Goal: Task Accomplishment & Management: Manage account settings

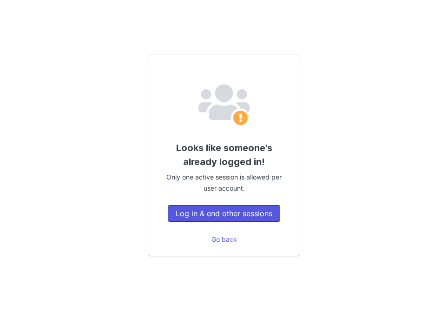
click at [227, 217] on button "Log in & end other sessions" at bounding box center [224, 213] width 112 height 17
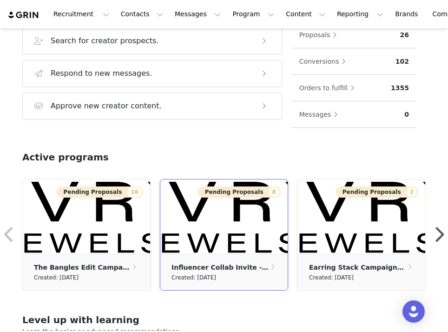
scroll to position [252, 0]
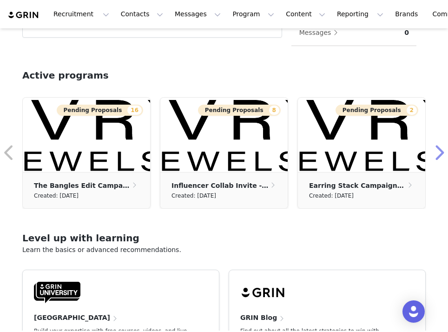
click at [435, 152] on button "button" at bounding box center [438, 153] width 19 height 22
click at [15, 148] on button "button" at bounding box center [9, 153] width 19 height 22
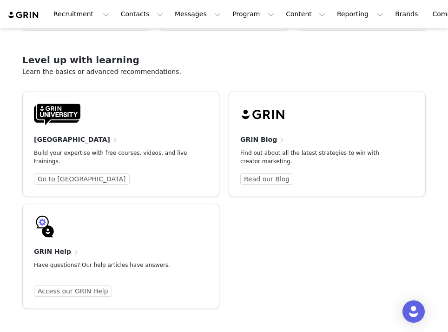
scroll to position [320, 0]
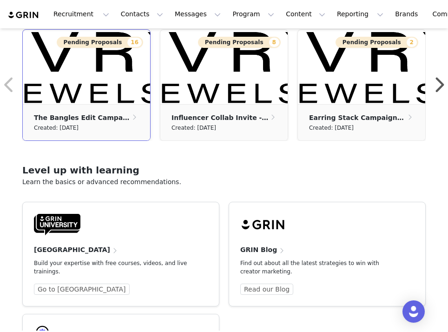
click at [87, 106] on ul "The Bangles Edit Campaign Created: [DATE]" at bounding box center [86, 122] width 127 height 36
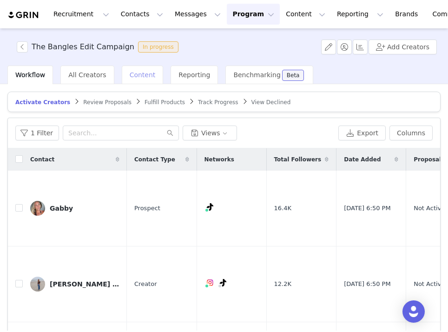
click at [131, 78] on span "Content" at bounding box center [143, 74] width 26 height 7
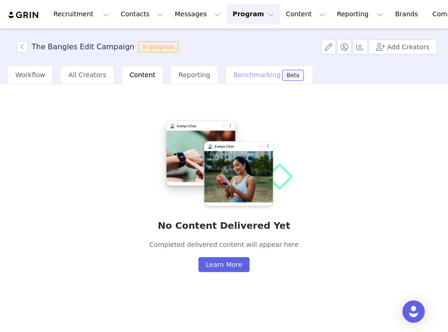
click at [233, 75] on span "Benchmarking" at bounding box center [256, 74] width 47 height 7
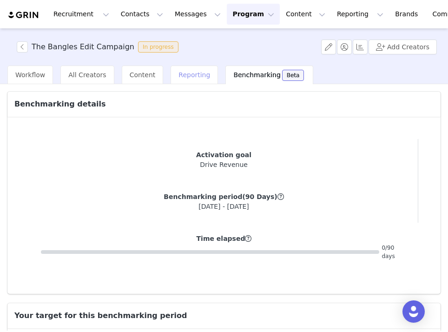
click at [179, 77] on span "Reporting" at bounding box center [194, 74] width 32 height 7
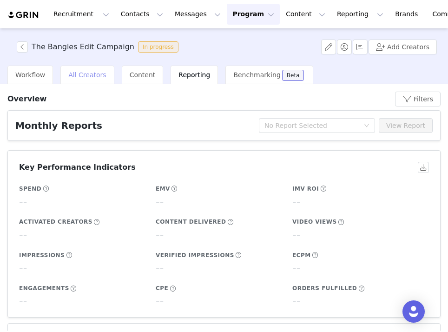
click at [83, 67] on div "All Creators" at bounding box center [86, 74] width 53 height 19
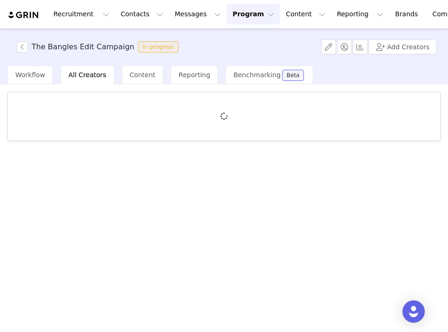
click at [13, 39] on div "The Bangles Edit Campaign In progress Add Creators" at bounding box center [224, 46] width 448 height 37
click at [25, 51] on button "button" at bounding box center [22, 46] width 11 height 11
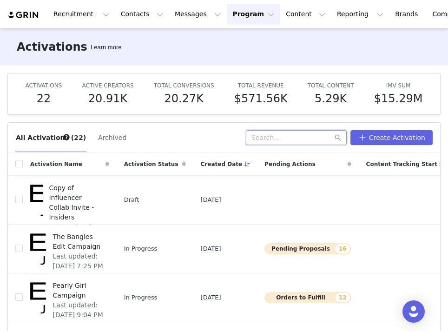
click at [290, 132] on input "text" at bounding box center [296, 137] width 101 height 15
click at [305, 141] on input "text" at bounding box center [296, 137] width 101 height 15
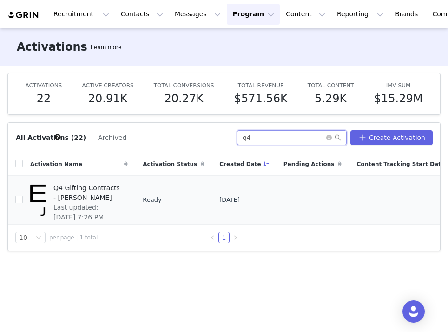
type input "q4"
click at [59, 202] on span "Q4 Gifting Contracts - [PERSON_NAME]" at bounding box center [87, 193] width 69 height 20
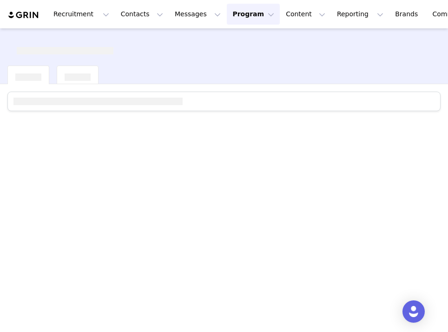
click at [59, 204] on div at bounding box center [224, 207] width 448 height 246
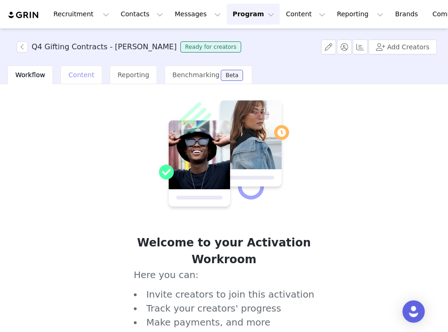
click at [73, 81] on div "Content" at bounding box center [81, 74] width 42 height 19
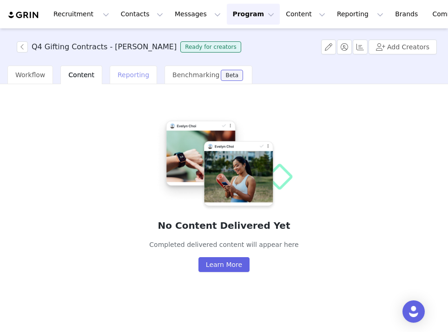
click at [123, 76] on span "Reporting" at bounding box center [133, 74] width 32 height 7
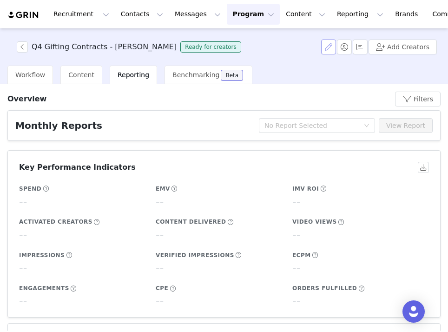
click at [334, 50] on button "button" at bounding box center [328, 46] width 15 height 15
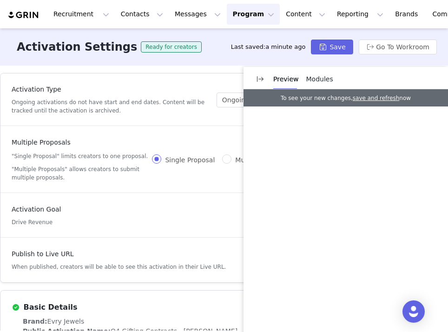
click at [157, 159] on div "Multiple Proposals "Single Proposal" limits creators to one proposal. "Multiple…" at bounding box center [157, 159] width 290 height 44
click at [120, 182] on div "Multiple Proposals "Single Proposal" limits creators to one proposal. "Multiple…" at bounding box center [157, 159] width 290 height 44
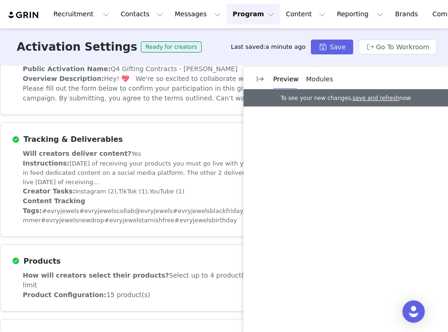
scroll to position [358, 0]
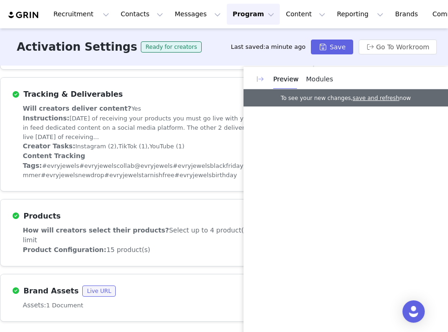
click at [260, 79] on button "button" at bounding box center [260, 79] width 15 height 15
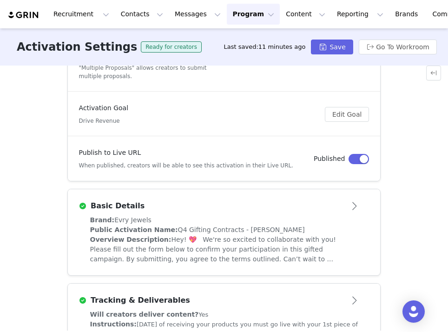
scroll to position [0, 0]
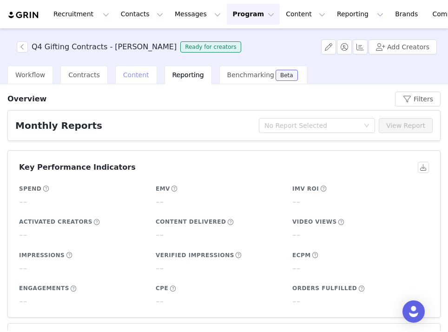
click at [123, 78] on span "Content" at bounding box center [136, 74] width 26 height 7
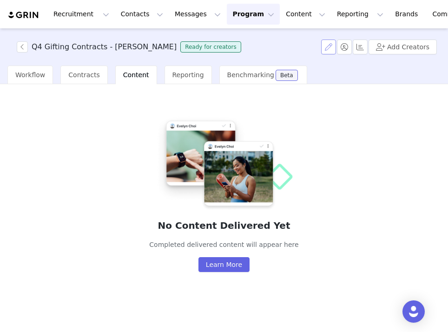
click at [329, 45] on button "button" at bounding box center [328, 46] width 15 height 15
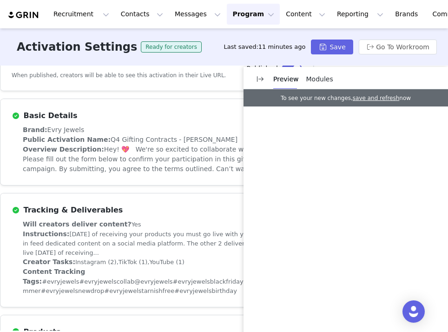
scroll to position [276, 0]
